Goal: Task Accomplishment & Management: Use online tool/utility

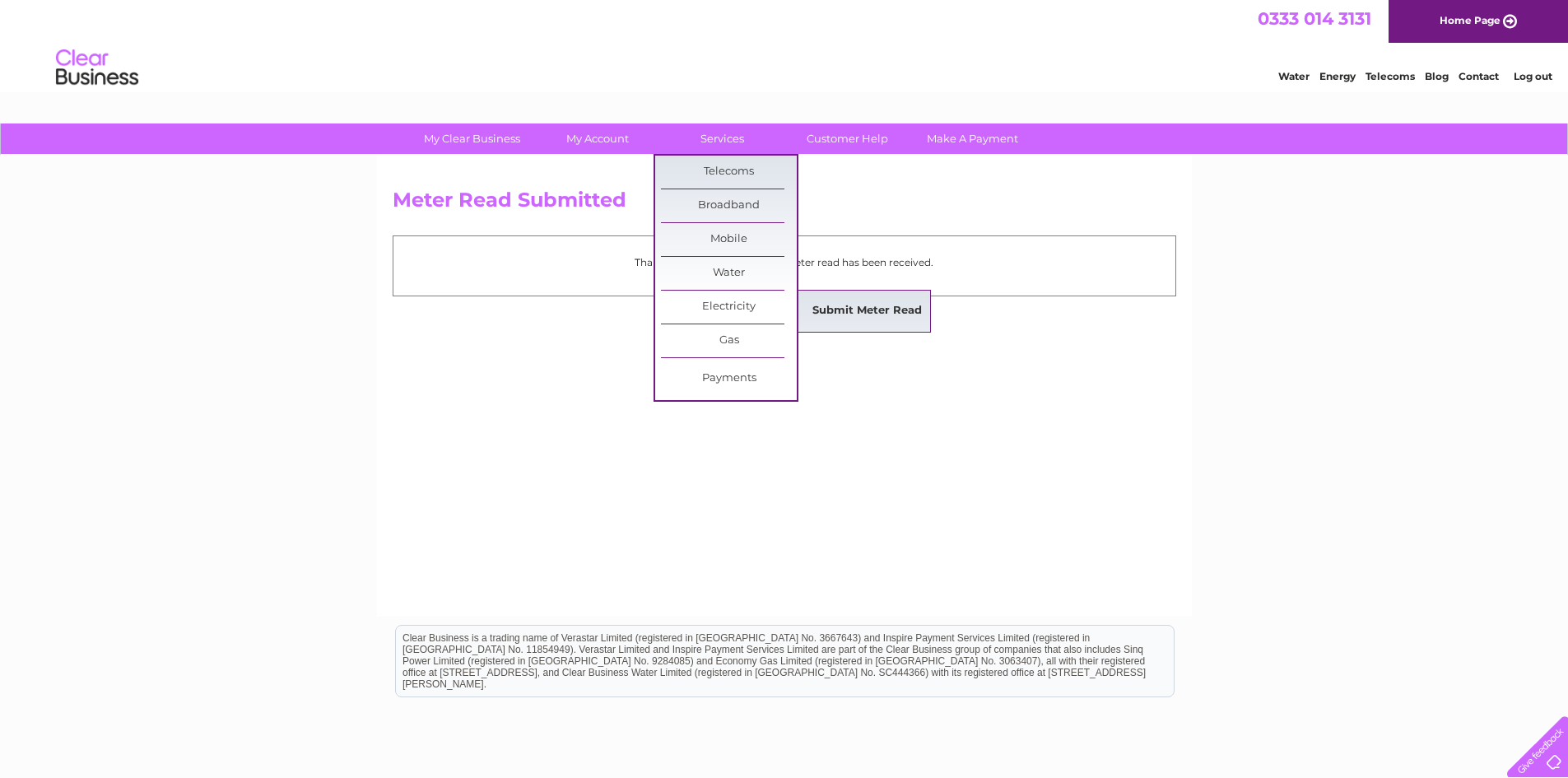
click at [852, 316] on link "Submit Meter Read" at bounding box center [867, 312] width 136 height 33
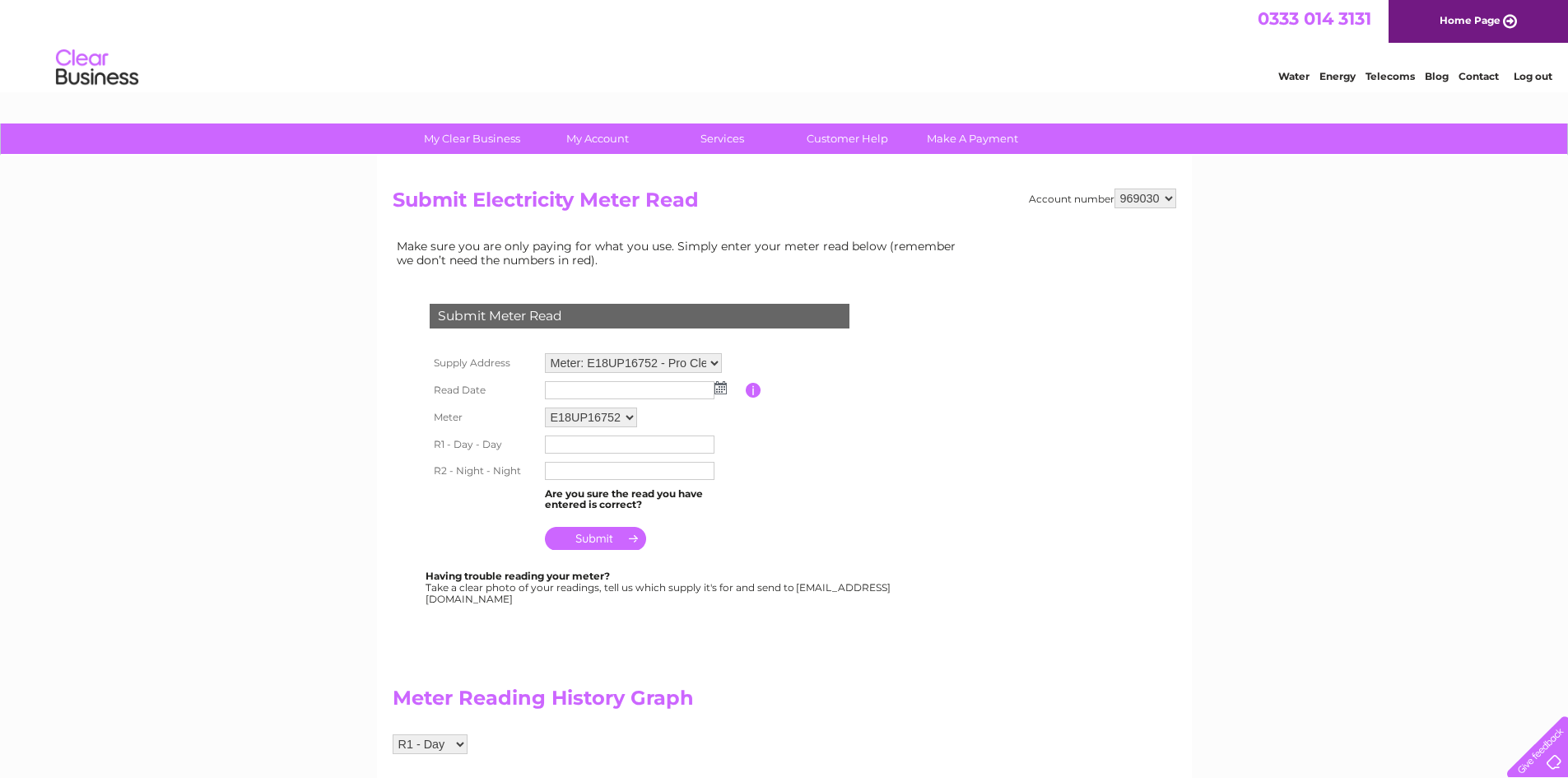
click at [714, 359] on select "Meter: E18UP16752 - Pro Clean, Unit, FK10 3LQ, FK10 3LQ Meter: E14Z010528 - 15 …" at bounding box center [633, 363] width 177 height 20
select select "99129"
click at [545, 353] on select "Meter: E18UP16752 - Pro Clean, Unit, FK10 3LQ, FK10 3LQ Meter: E14Z010528 - 15 …" at bounding box center [633, 364] width 177 height 22
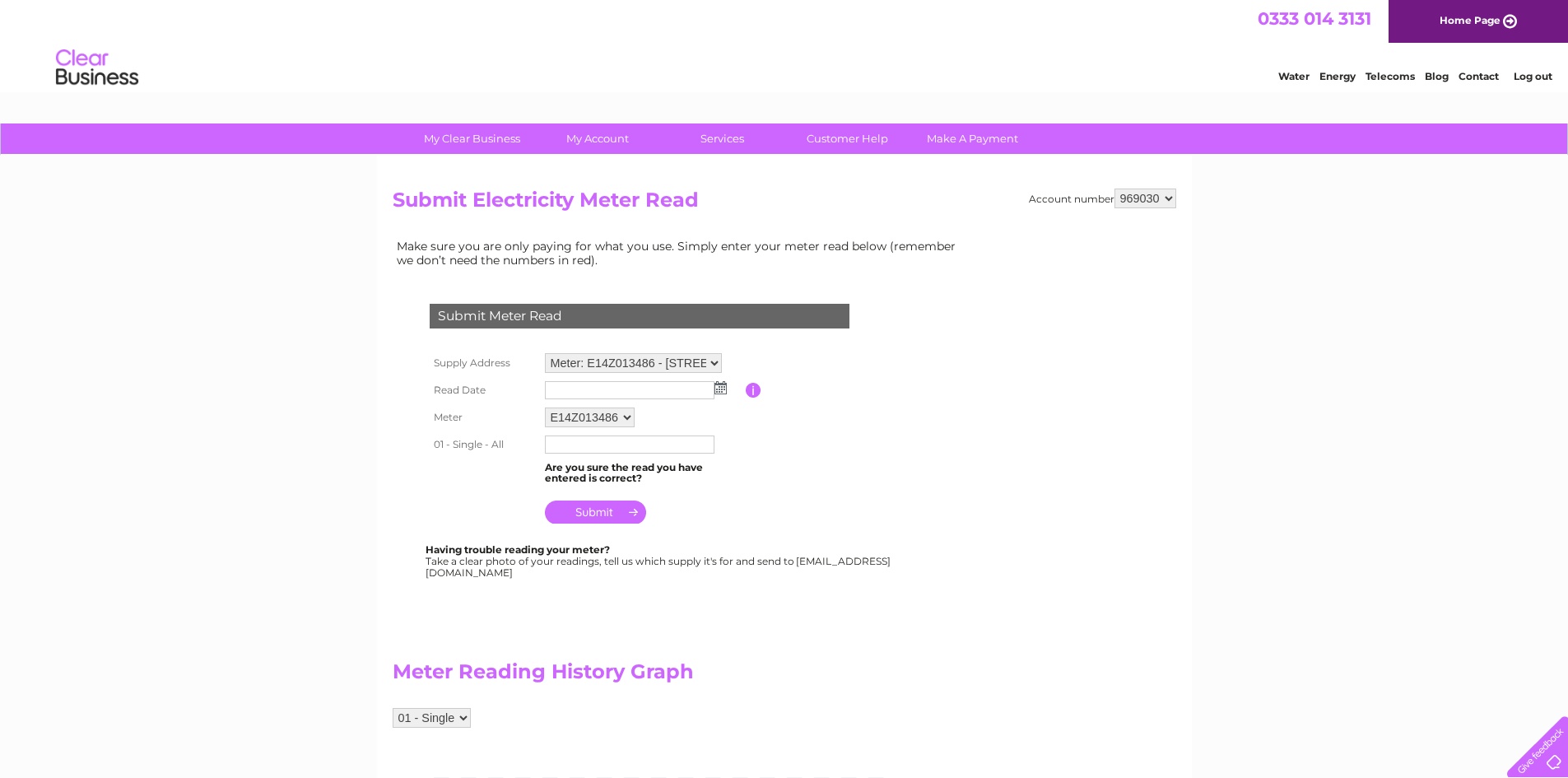
click at [720, 391] on img at bounding box center [721, 388] width 13 height 13
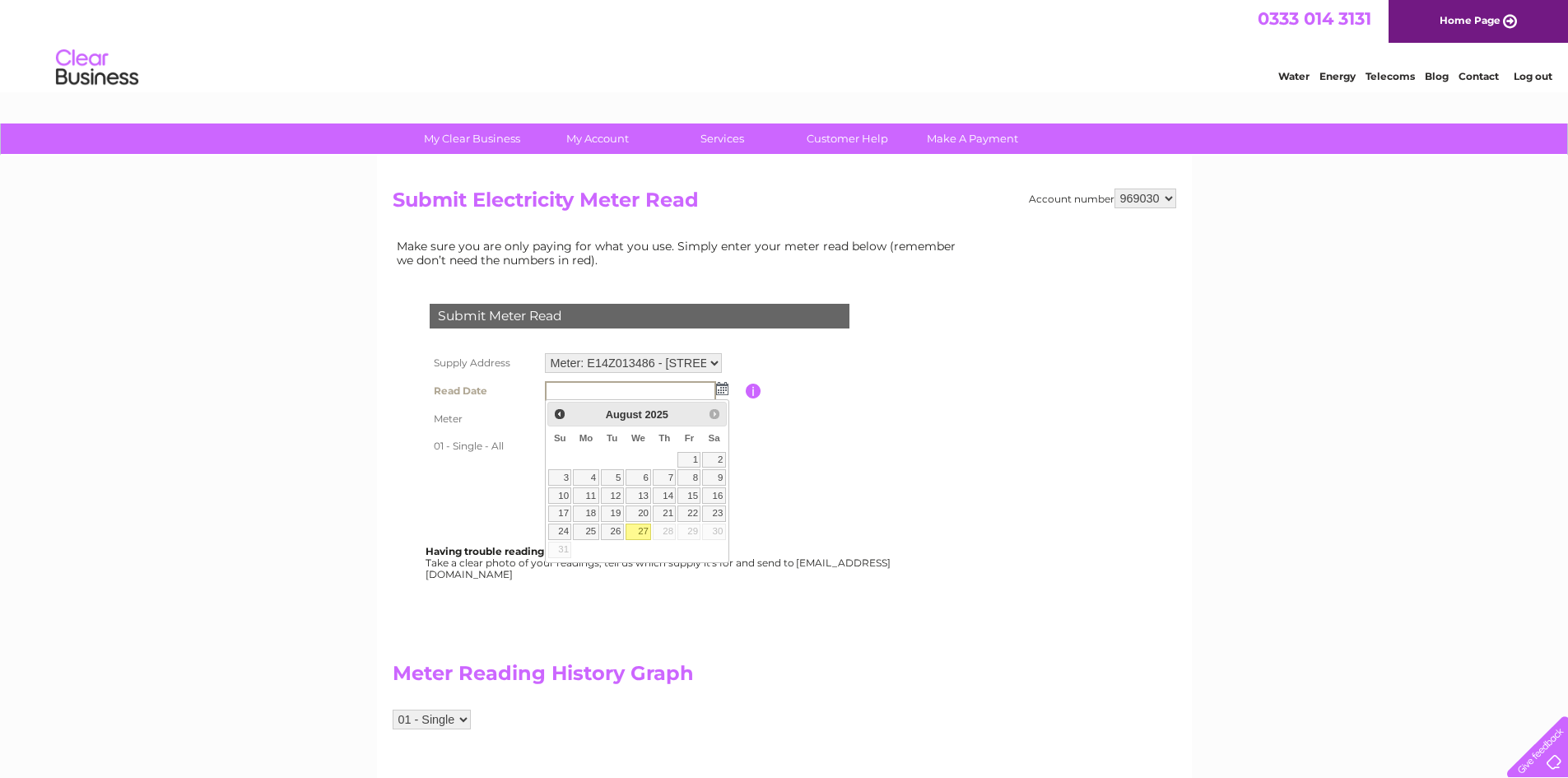
click at [638, 530] on link "27" at bounding box center [638, 532] width 26 height 17
type input "2025/08/27"
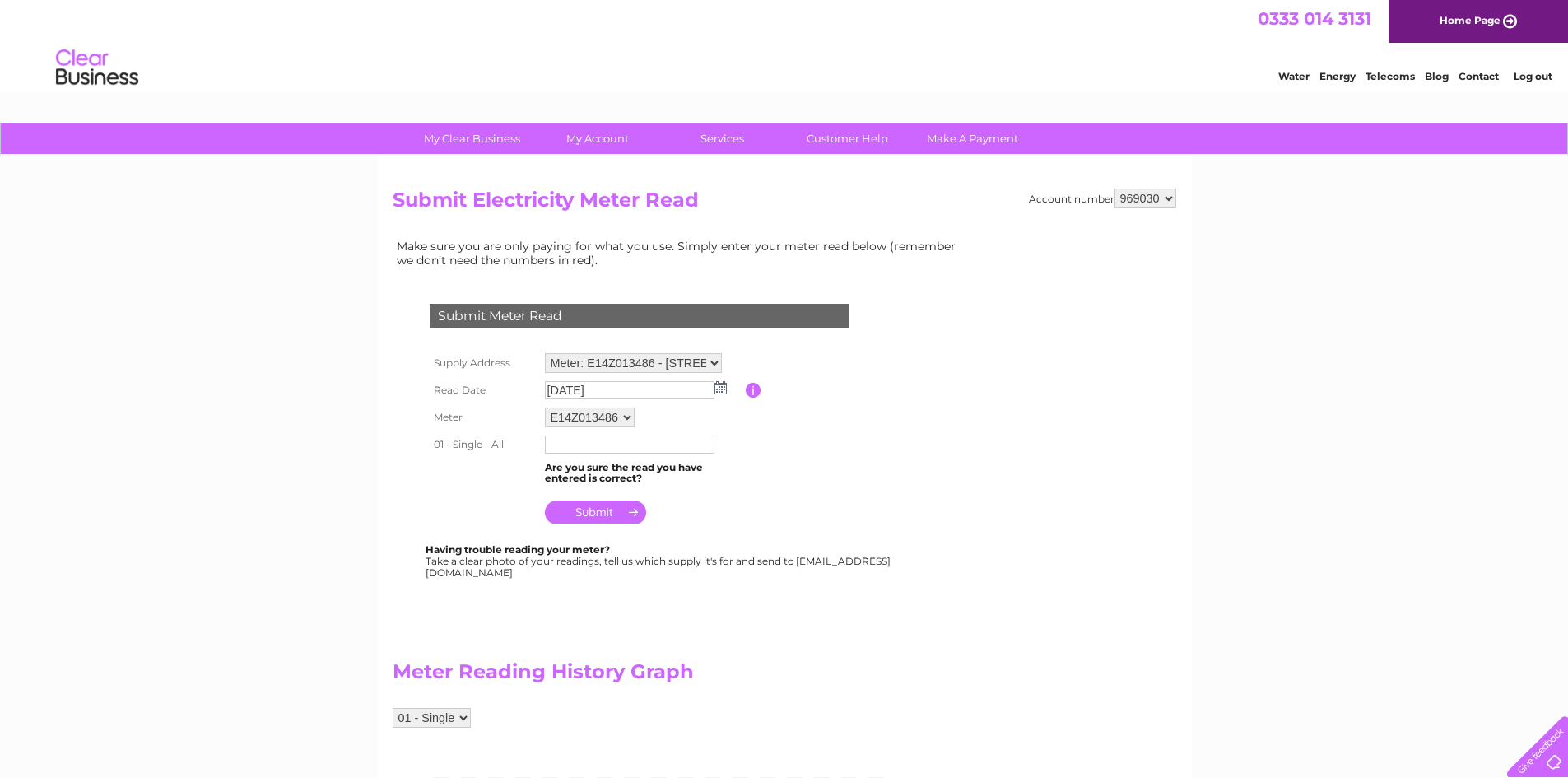
click at [555, 444] on input "text" at bounding box center [630, 444] width 170 height 18
type input "011255"
click at [582, 509] on input "submit" at bounding box center [595, 514] width 101 height 24
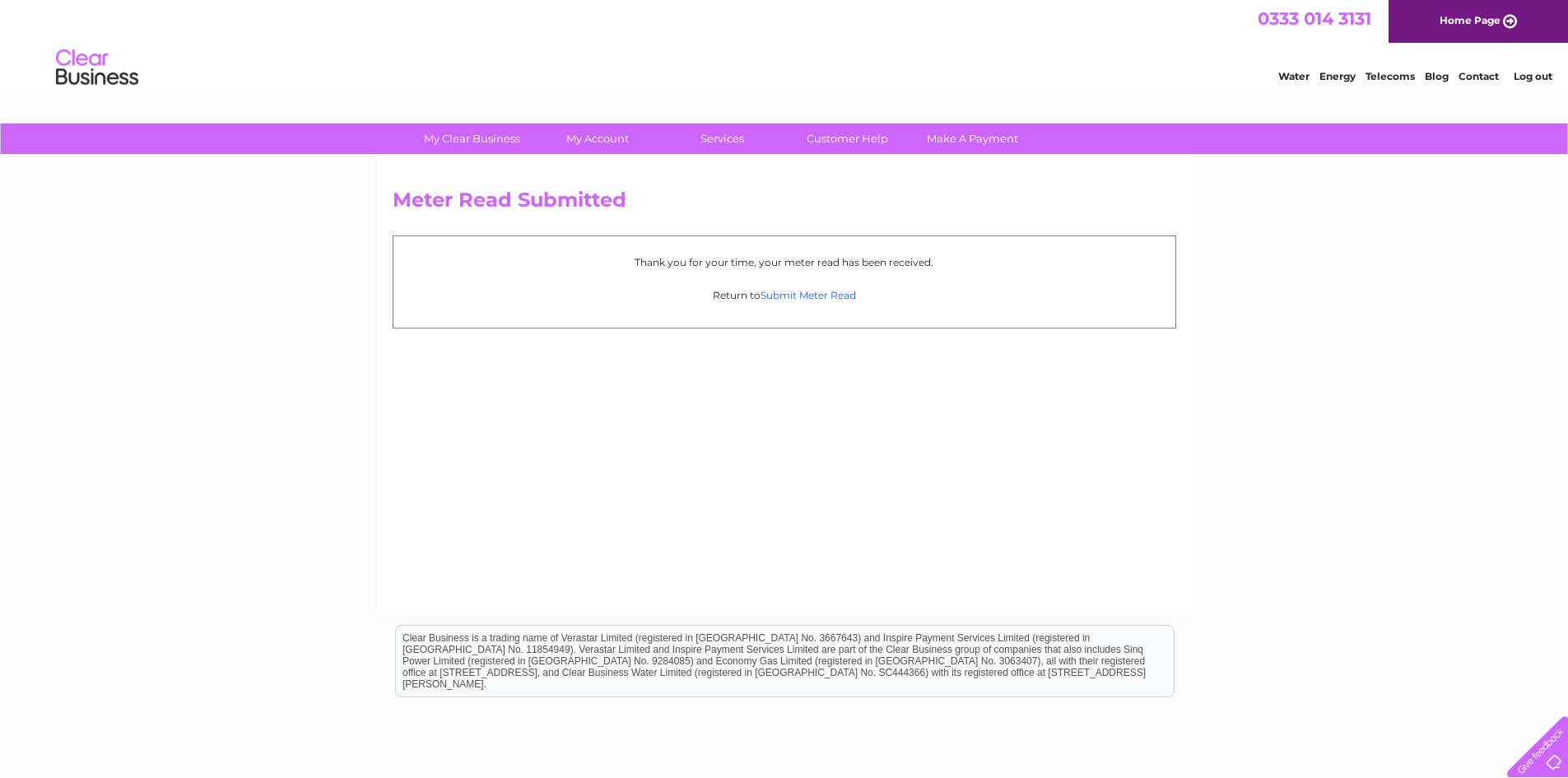
click at [799, 295] on link "Submit Meter Read" at bounding box center [808, 295] width 95 height 13
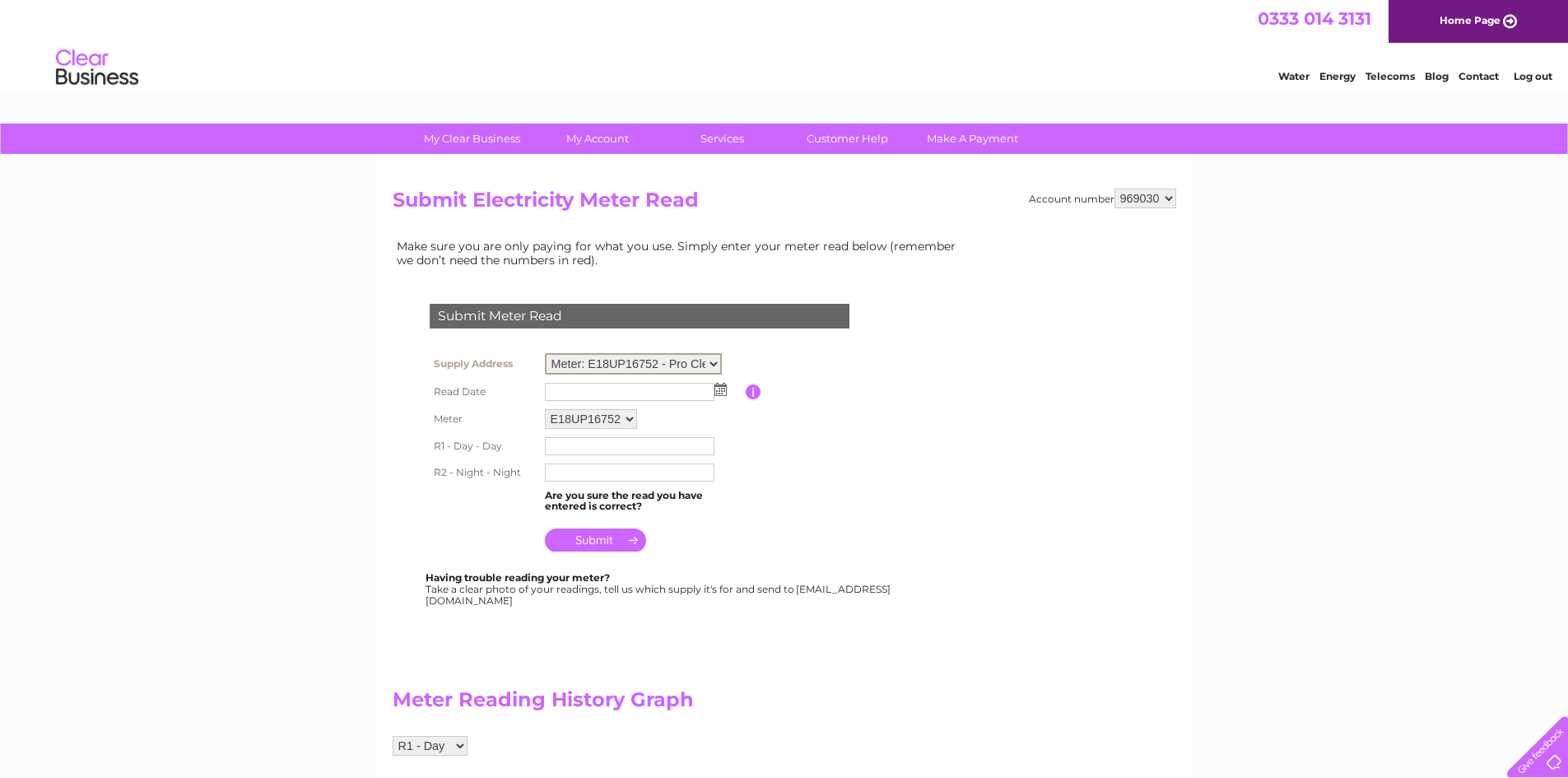
click at [714, 361] on select "Meter: E18UP16752 - Pro Clean, Unit, FK10 3LQ, FK10 3LQ Meter: E14Z010528 - 15 …" at bounding box center [633, 364] width 177 height 22
select select "99108"
click at [545, 353] on select "Meter: E18UP16752 - Pro Clean, Unit, FK10 3LQ, FK10 3LQ Meter: E14Z010528 - 15 …" at bounding box center [633, 364] width 177 height 22
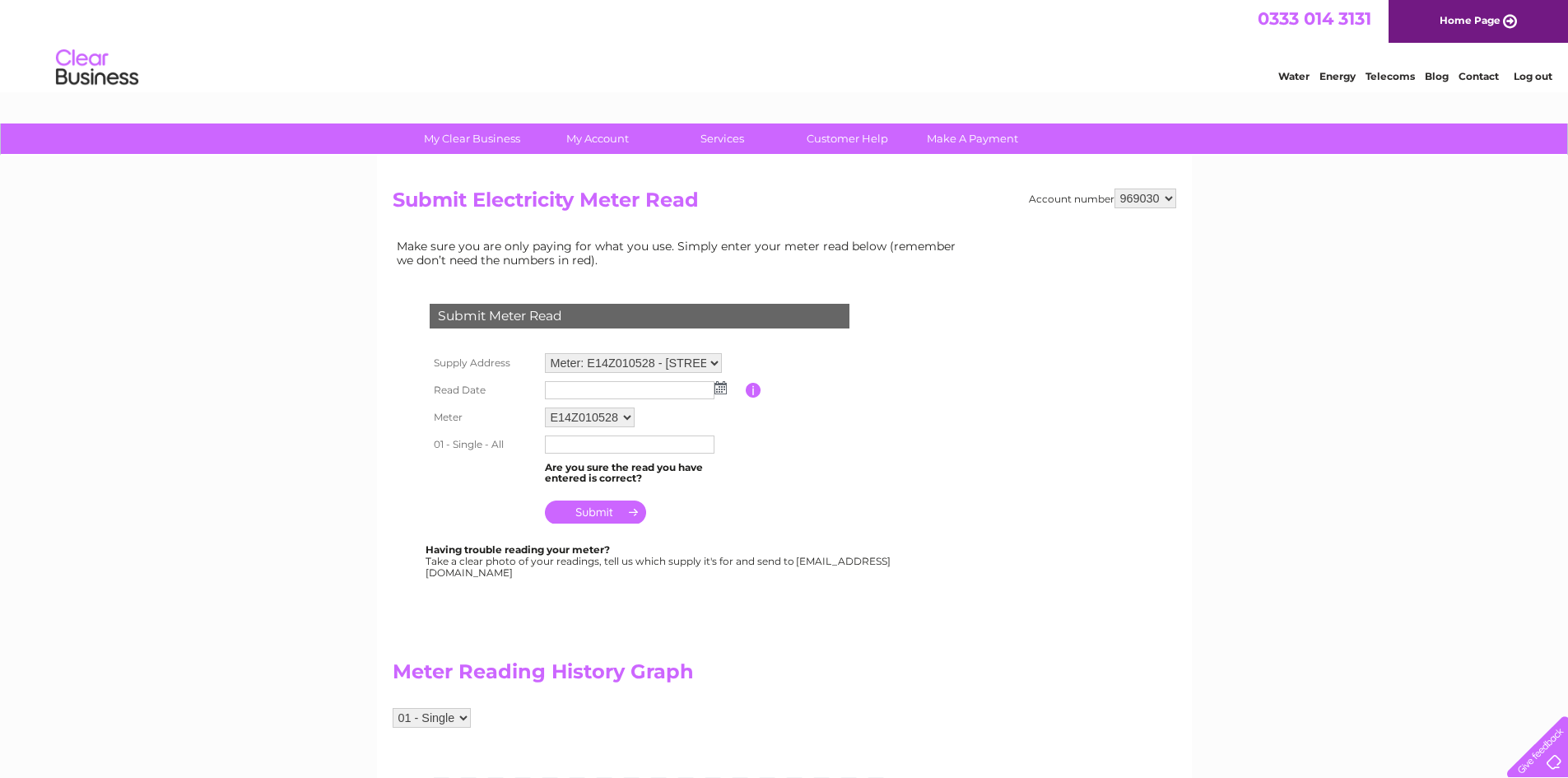
click at [721, 383] on img at bounding box center [721, 388] width 13 height 13
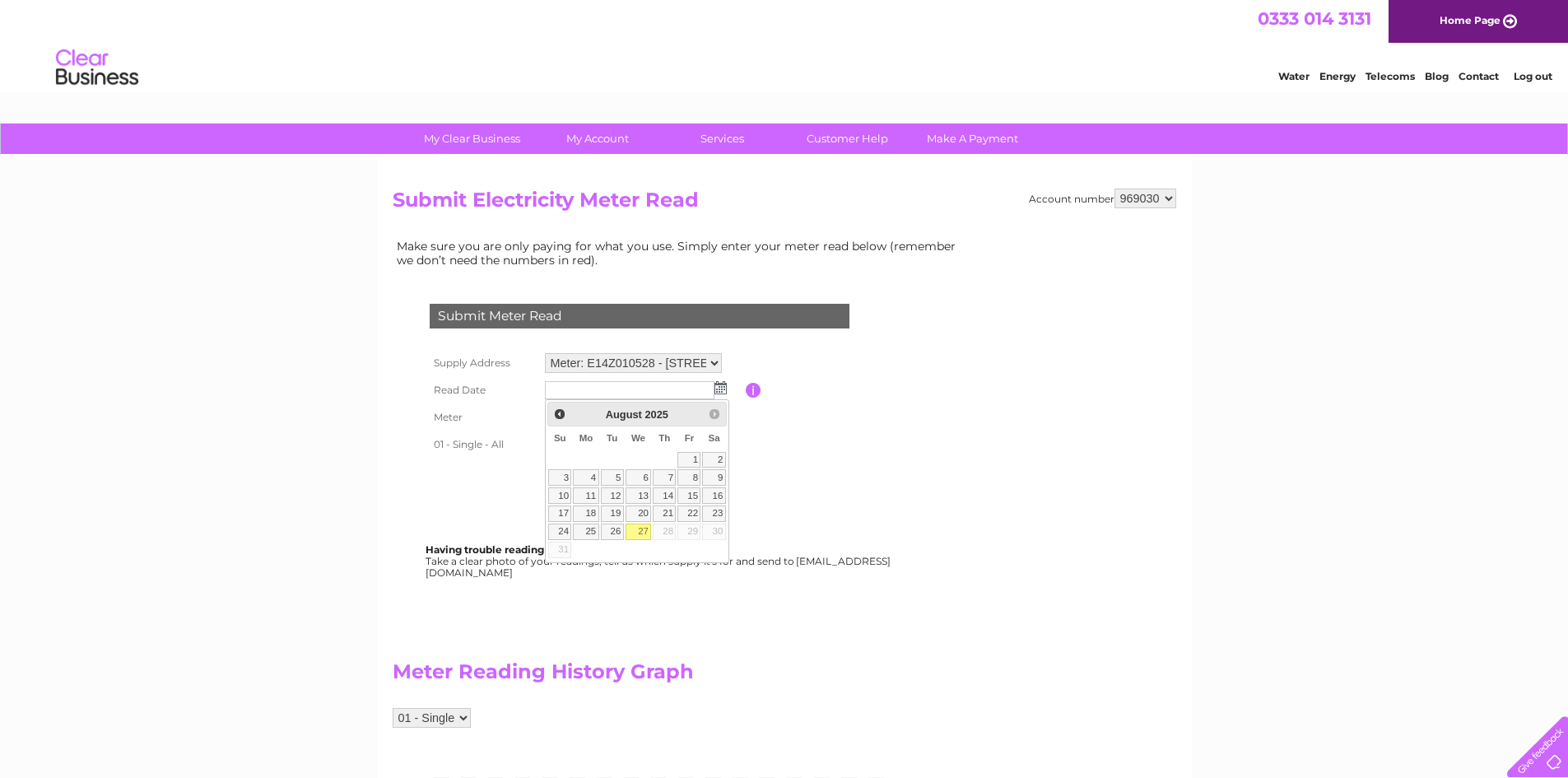
click at [642, 536] on link "27" at bounding box center [638, 532] width 26 height 17
type input "2025/08/27"
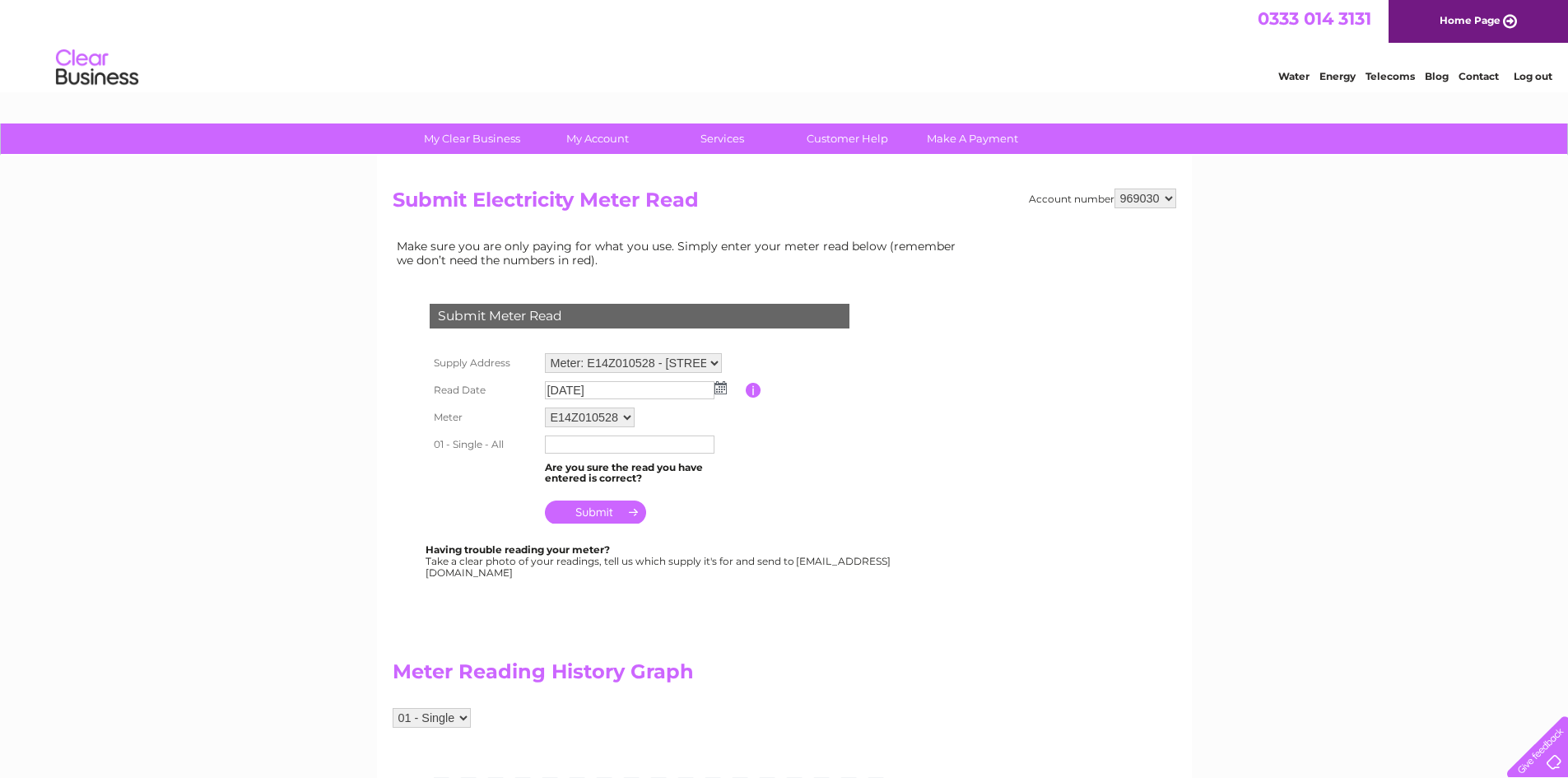
click at [587, 441] on input "text" at bounding box center [630, 444] width 170 height 18
type input "129423"
click at [592, 511] on input "submit" at bounding box center [595, 514] width 101 height 24
